Goal: Task Accomplishment & Management: Use online tool/utility

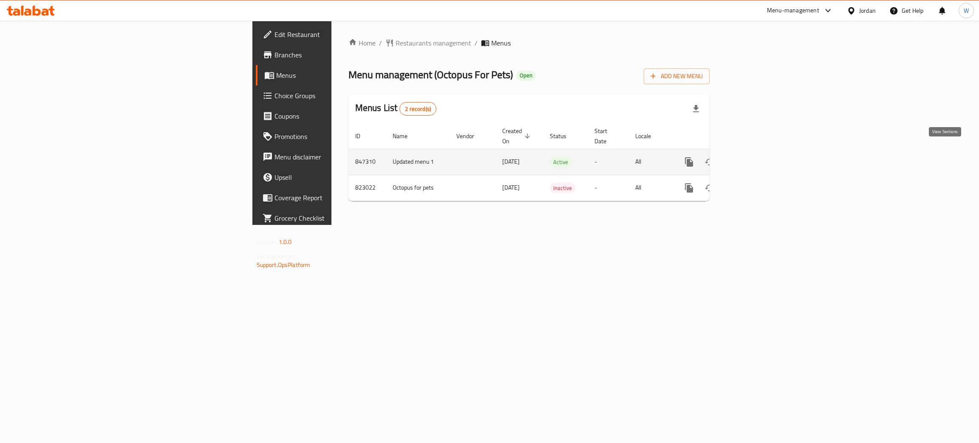
click at [756, 157] on icon "enhanced table" at bounding box center [751, 162] width 10 height 10
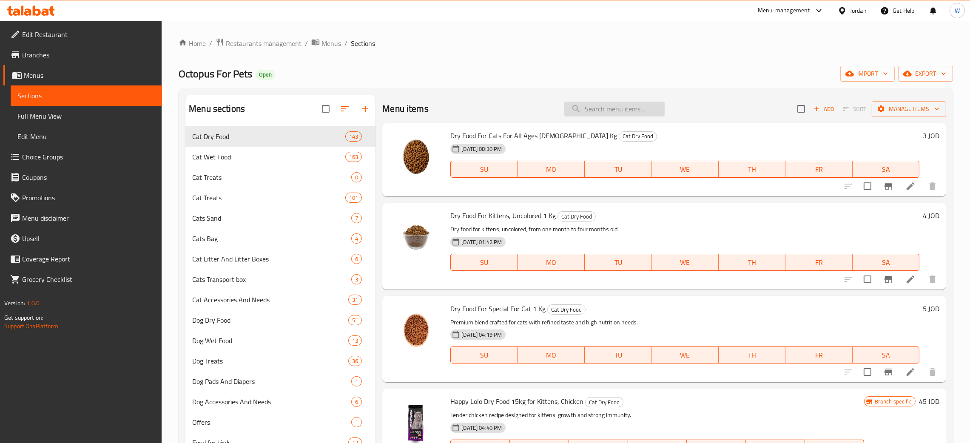
click at [609, 109] on input "search" at bounding box center [614, 109] width 100 height 15
paste input "Gourmet Mousse [PERSON_NAME] Cat With Salmon 4x75 G"
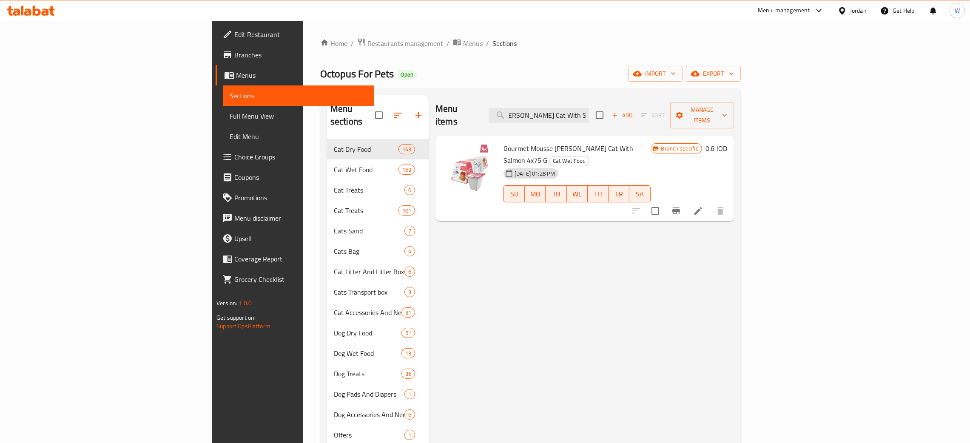
type input "Gourmet Mousse [PERSON_NAME] Cat With Salmon 4x75 G"
click at [727, 142] on h6 "0.6 JOD" at bounding box center [716, 148] width 22 height 12
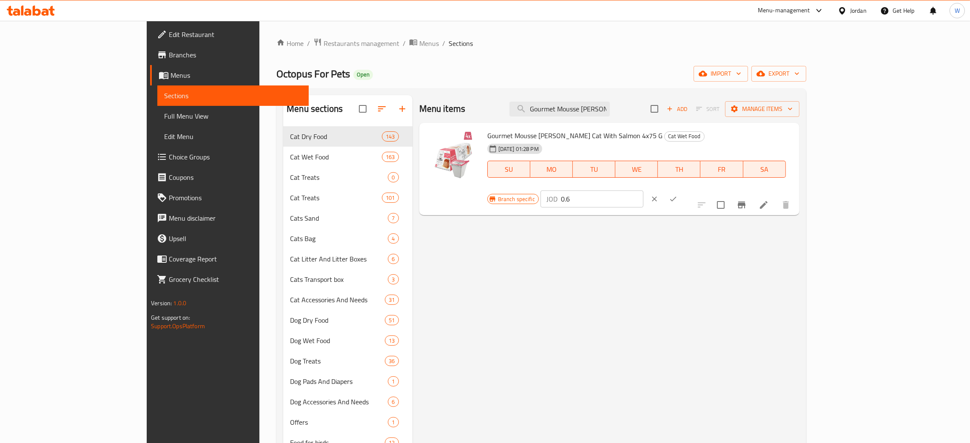
drag, startPoint x: 855, startPoint y: 141, endPoint x: 652, endPoint y: 162, distance: 204.3
click at [667, 163] on div "Gourmet Mousse [PERSON_NAME] Cat With Salmon 4x75 G Cat Wet Food [DATE] 01:28 P…" at bounding box center [640, 169] width 312 height 86
type input "5"
drag, startPoint x: 920, startPoint y: 133, endPoint x: 883, endPoint y: 111, distance: 43.1
click at [682, 190] on button "ok" at bounding box center [673, 199] width 19 height 19
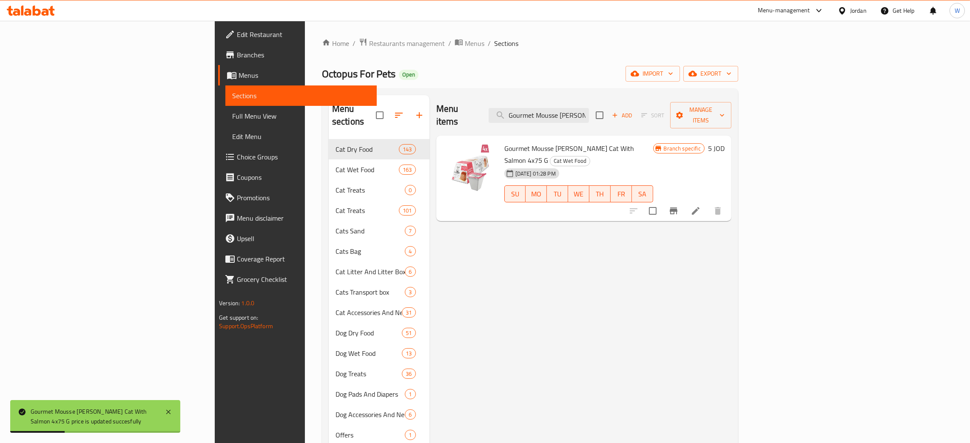
click at [678, 206] on icon "Branch-specific-item" at bounding box center [673, 211] width 10 height 10
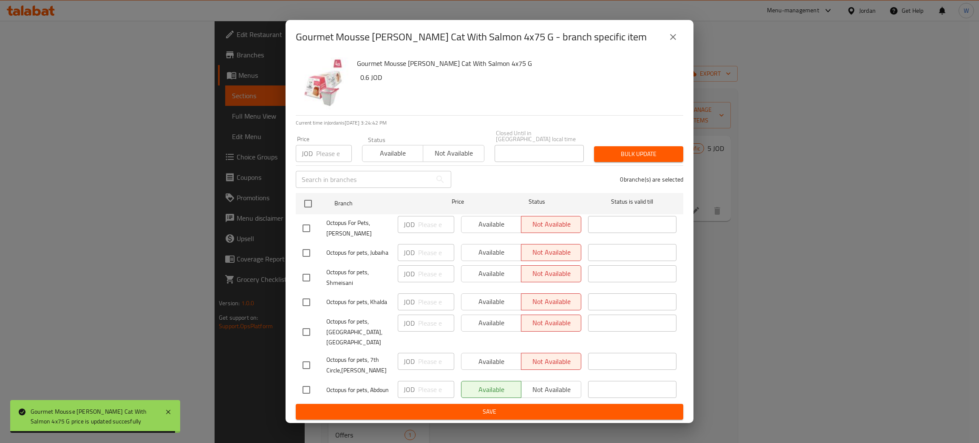
click at [674, 42] on icon "close" at bounding box center [673, 37] width 10 height 10
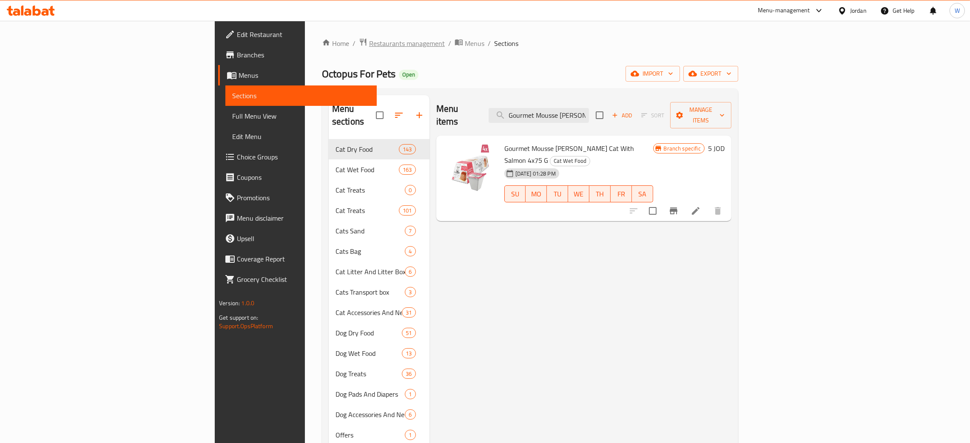
click at [369, 45] on span "Restaurants management" at bounding box center [407, 43] width 76 height 10
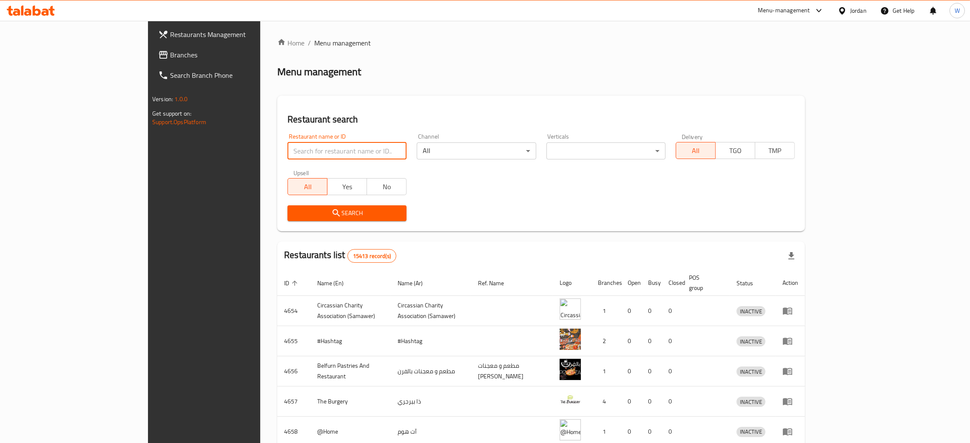
click at [287, 152] on input "search" at bounding box center [346, 150] width 119 height 17
paste input "Al Shyoukhi For Vegetables And Fruits - 680608"
drag, startPoint x: 335, startPoint y: 154, endPoint x: 304, endPoint y: 151, distance: 31.2
click at [304, 151] on input "Al Shyoukhi For Vegetables And Fruits - 680608" at bounding box center [346, 150] width 119 height 17
click button "Search" at bounding box center [346, 213] width 119 height 16
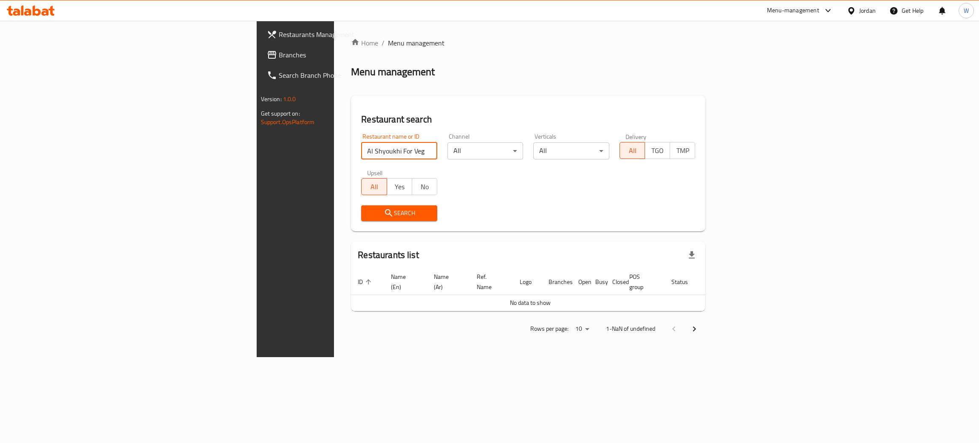
click button "Search" at bounding box center [399, 213] width 76 height 16
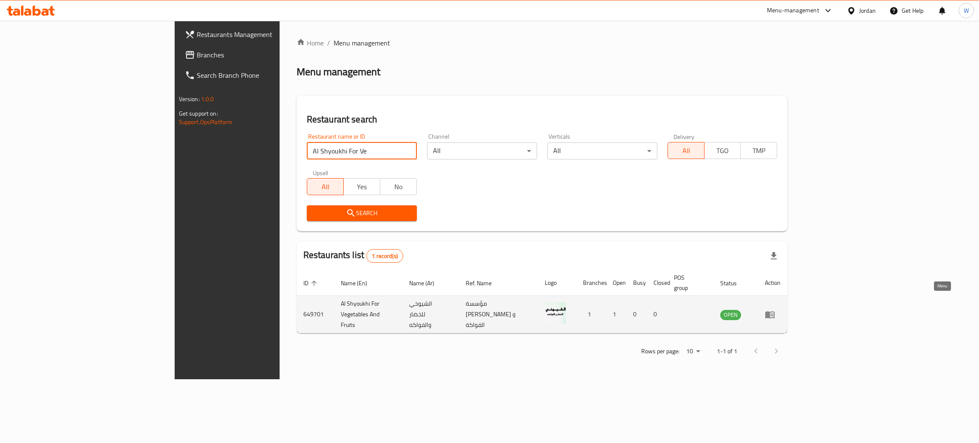
type input "Al Shyoukhi For Ve"
click at [775, 309] on icon "enhanced table" at bounding box center [770, 314] width 10 height 10
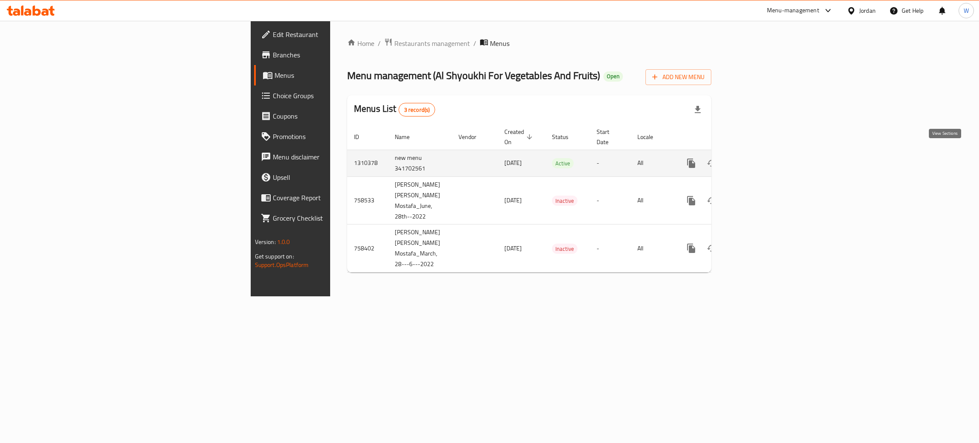
click at [763, 153] on link "enhanced table" at bounding box center [753, 163] width 20 height 20
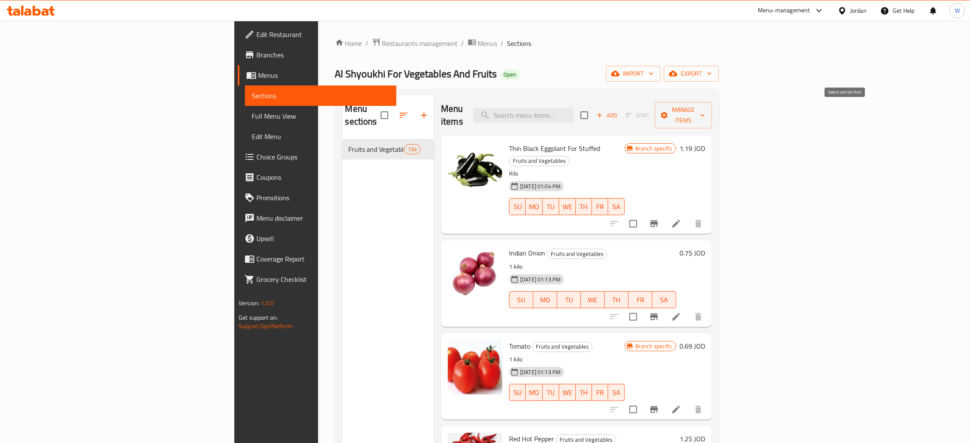
click at [655, 109] on span "Sort" at bounding box center [637, 115] width 34 height 13
click at [705, 108] on span "Manage items" at bounding box center [682, 115] width 43 height 21
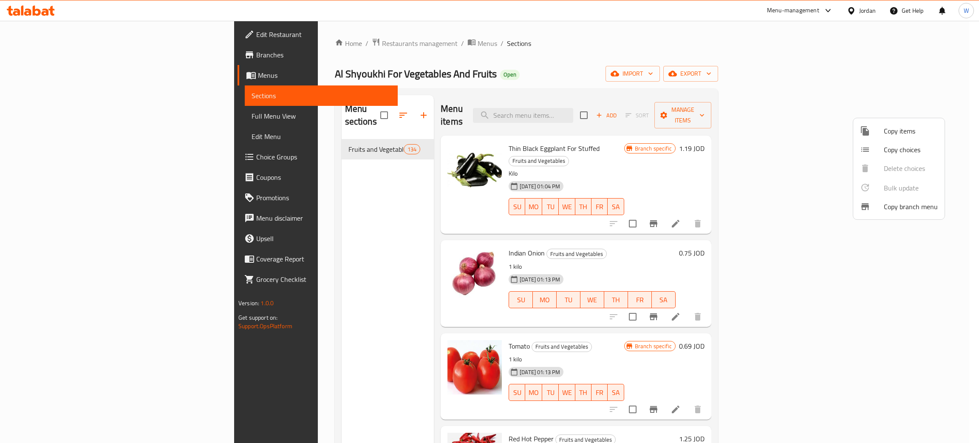
click at [817, 73] on div at bounding box center [489, 221] width 979 height 443
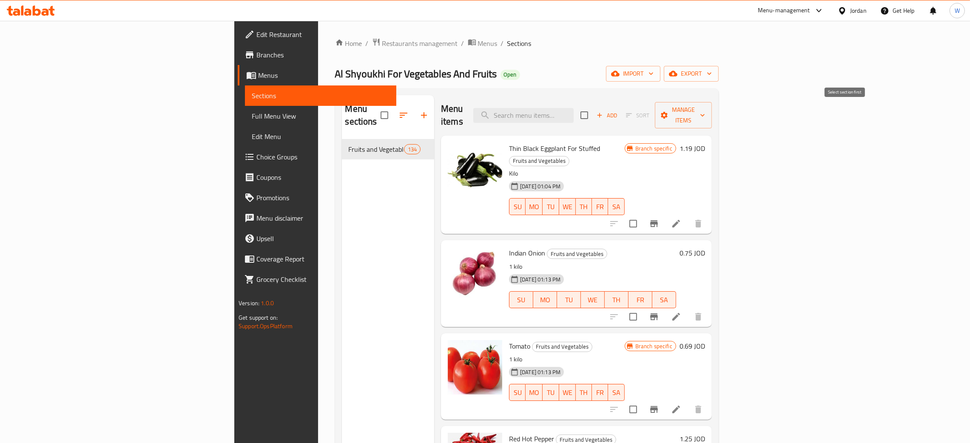
click at [655, 112] on span "Sort" at bounding box center [637, 115] width 34 height 13
